Goal: Information Seeking & Learning: Compare options

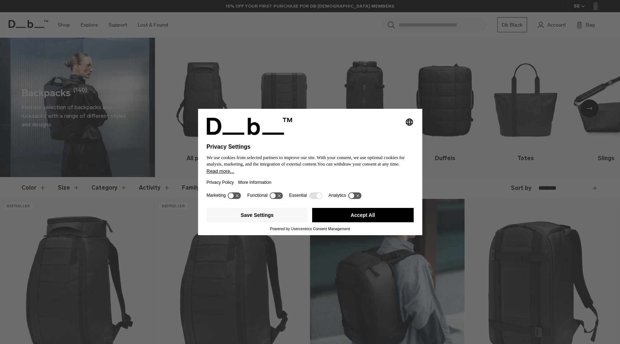
click at [377, 218] on button "Accept All" at bounding box center [363, 215] width 102 height 14
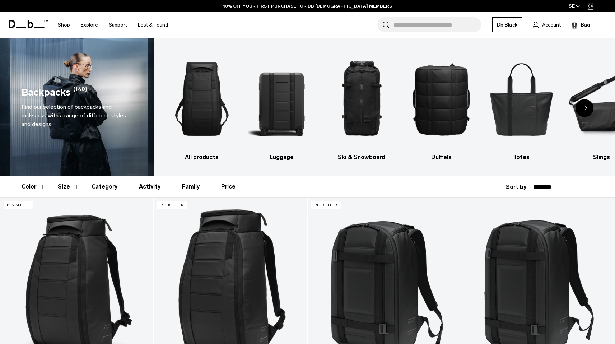
click at [589, 107] on div "Next slide" at bounding box center [584, 108] width 18 height 18
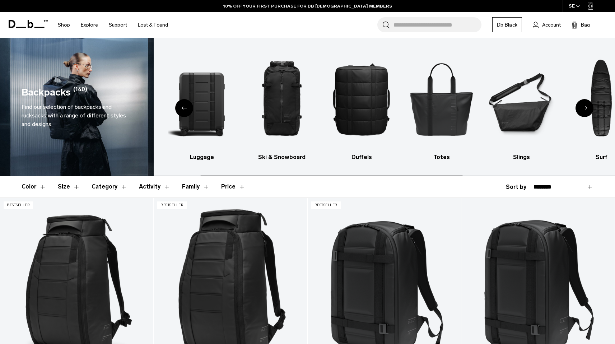
click at [589, 107] on div "Next slide" at bounding box center [584, 108] width 18 height 18
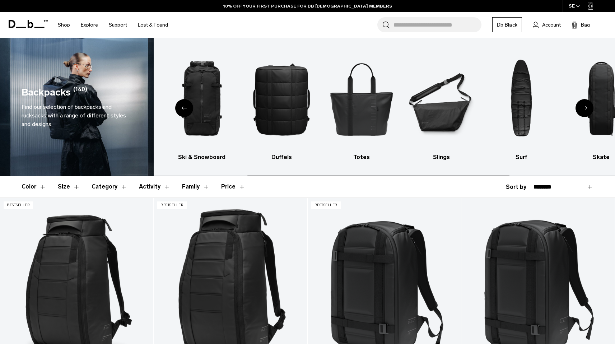
click at [589, 107] on div "Next slide" at bounding box center [584, 108] width 18 height 18
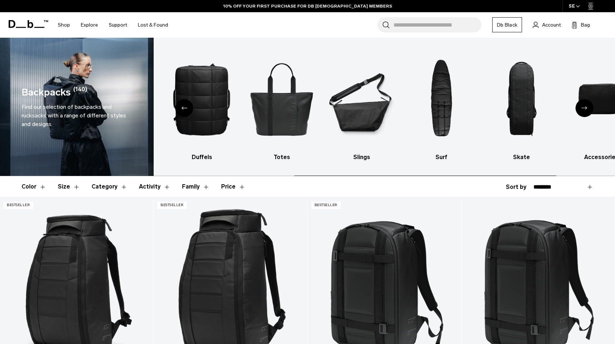
click at [589, 107] on div "Next slide" at bounding box center [584, 108] width 18 height 18
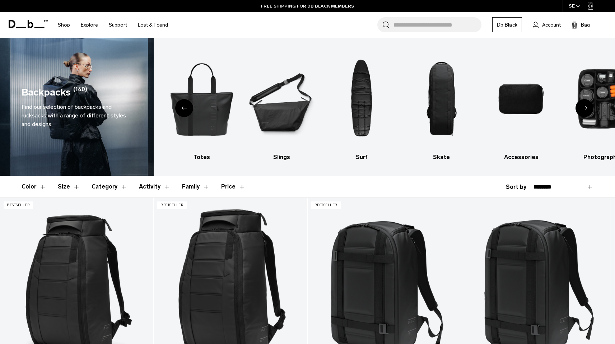
click at [184, 109] on icon "Previous slide" at bounding box center [184, 107] width 6 height 3
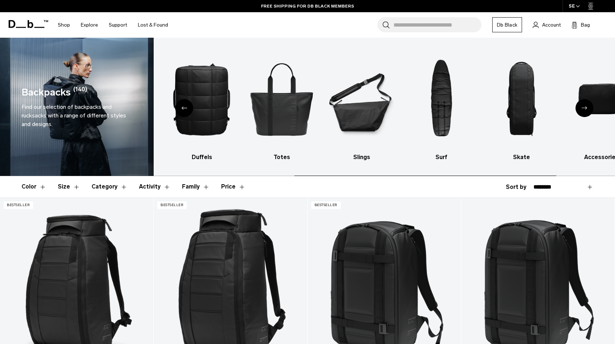
click at [184, 109] on icon "Previous slide" at bounding box center [184, 107] width 6 height 3
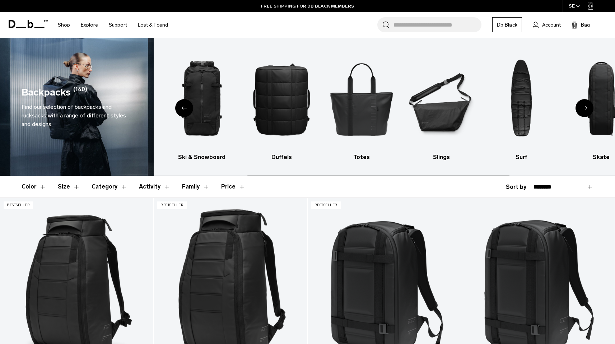
click at [184, 109] on icon "Previous slide" at bounding box center [184, 107] width 6 height 3
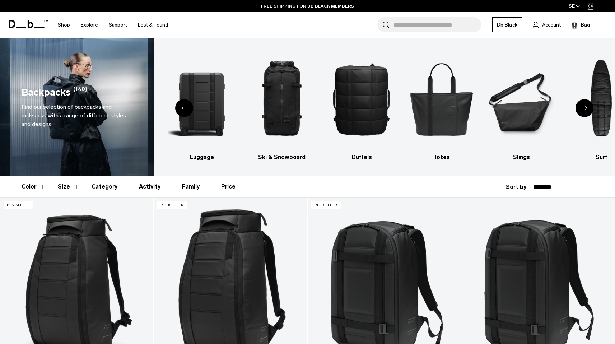
click at [184, 109] on icon "Previous slide" at bounding box center [184, 107] width 6 height 3
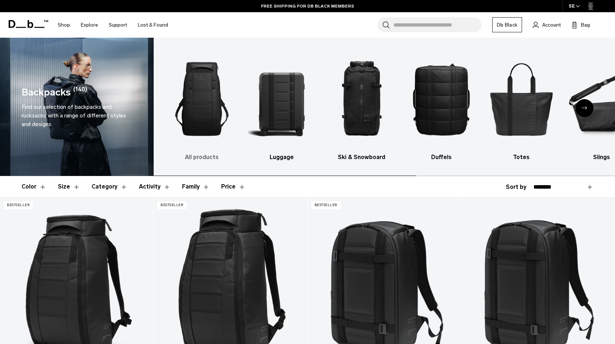
click at [199, 107] on img "1 / 10" at bounding box center [201, 98] width 67 height 101
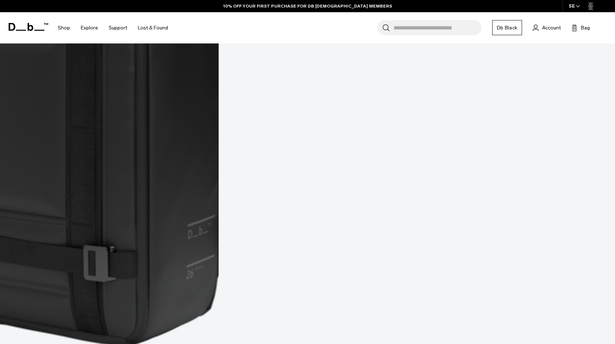
scroll to position [2671, 0]
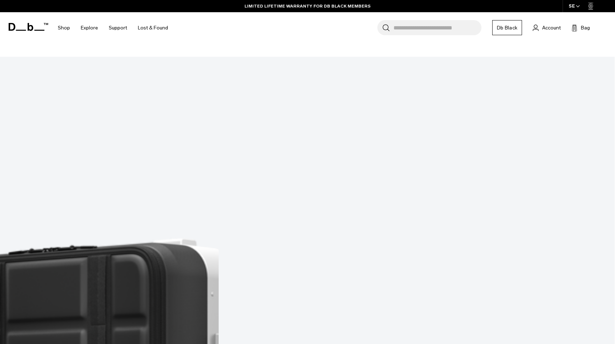
scroll to position [3062, 0]
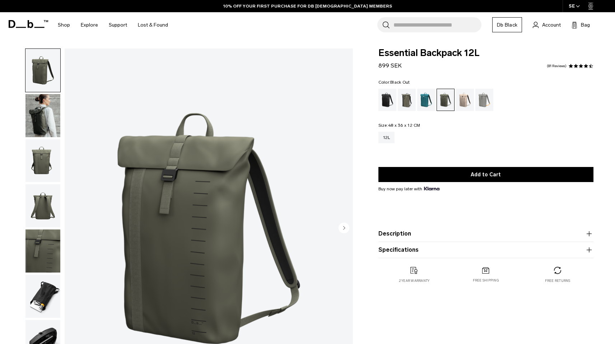
click at [391, 102] on div "Black Out" at bounding box center [387, 100] width 18 height 22
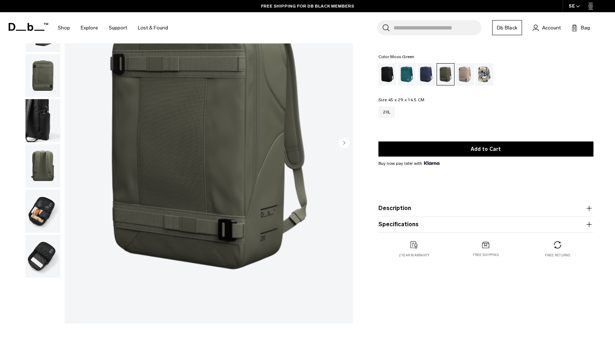
scroll to position [85, 0]
click at [38, 216] on img "button" at bounding box center [42, 210] width 35 height 43
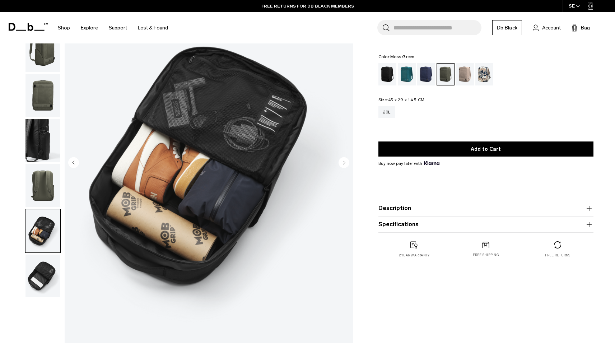
scroll to position [0, 0]
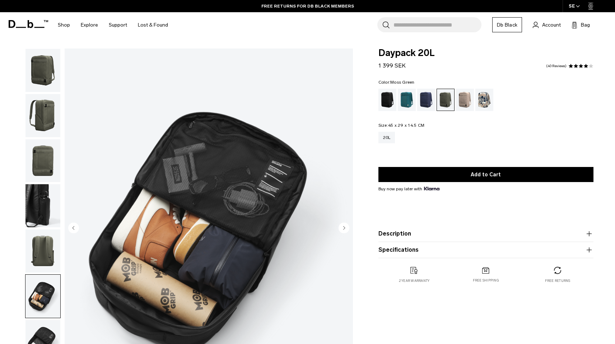
click at [43, 163] on img "button" at bounding box center [42, 160] width 35 height 43
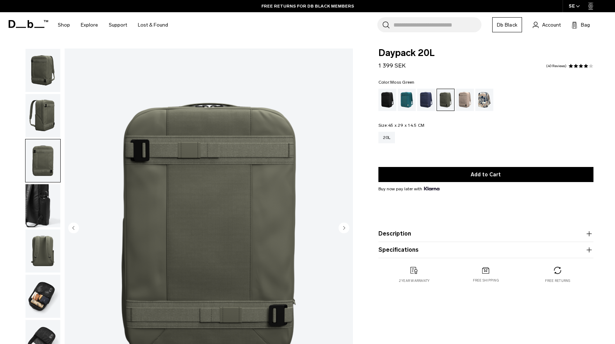
click at [37, 120] on img "button" at bounding box center [42, 115] width 35 height 43
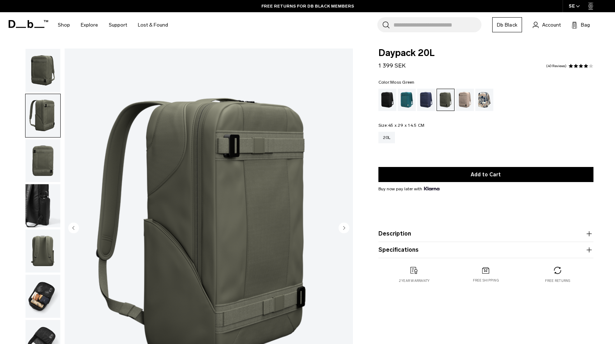
click at [41, 78] on img "button" at bounding box center [42, 70] width 35 height 43
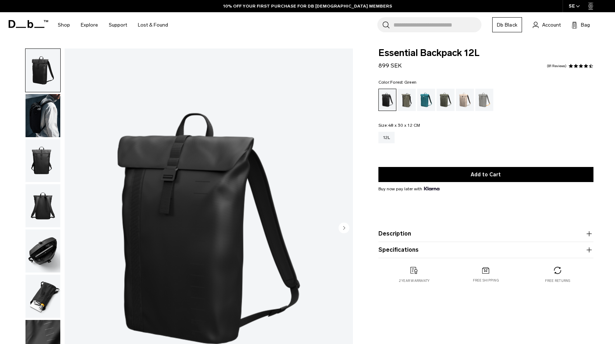
drag, startPoint x: 0, startPoint y: 0, endPoint x: 406, endPoint y: 103, distance: 419.1
click at [406, 103] on div "Forest Green" at bounding box center [407, 100] width 18 height 22
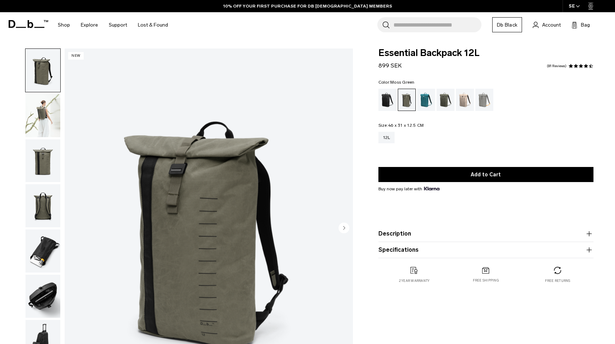
click at [447, 103] on div "Moss Green" at bounding box center [445, 100] width 18 height 22
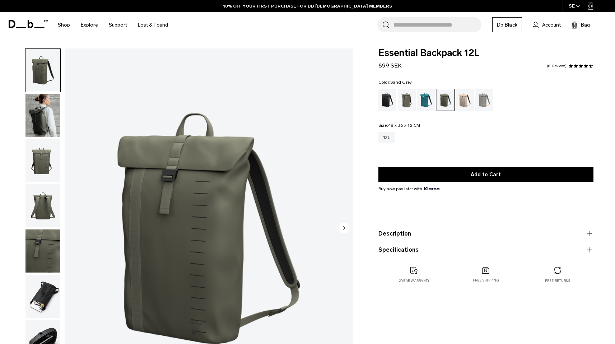
click at [482, 104] on div "Sand Grey" at bounding box center [484, 100] width 18 height 22
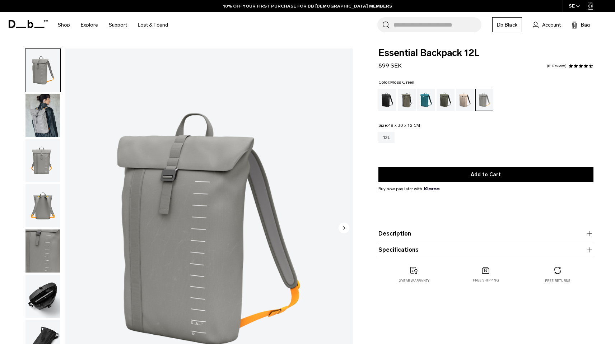
click at [447, 105] on div "Moss Green" at bounding box center [445, 100] width 18 height 22
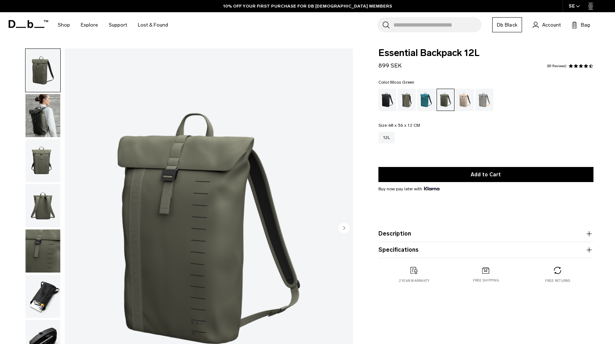
click at [47, 210] on img "button" at bounding box center [42, 205] width 35 height 43
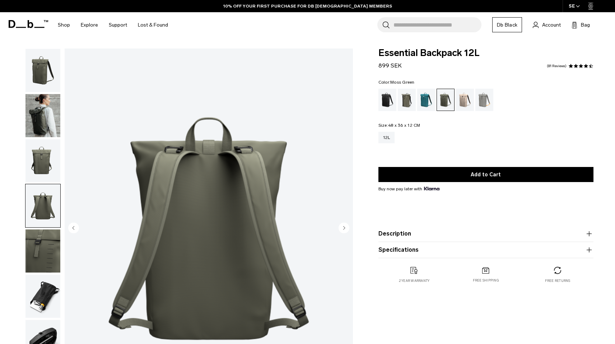
click at [43, 127] on img "button" at bounding box center [42, 115] width 35 height 43
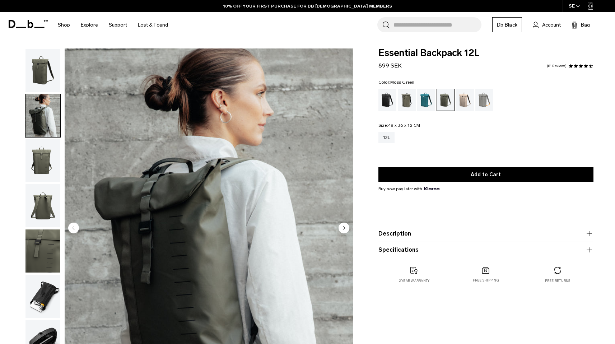
scroll to position [153, 0]
